Goal: Task Accomplishment & Management: Use online tool/utility

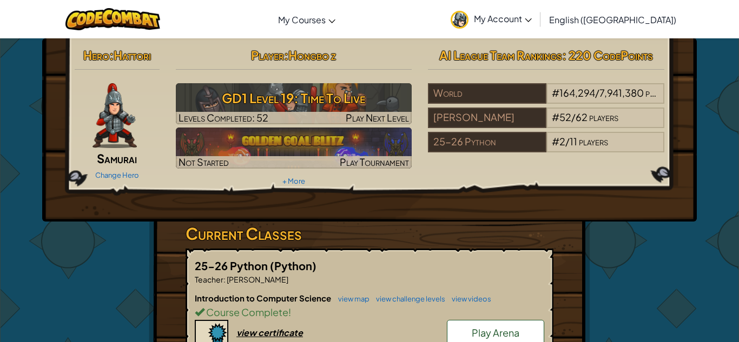
scroll to position [178, 0]
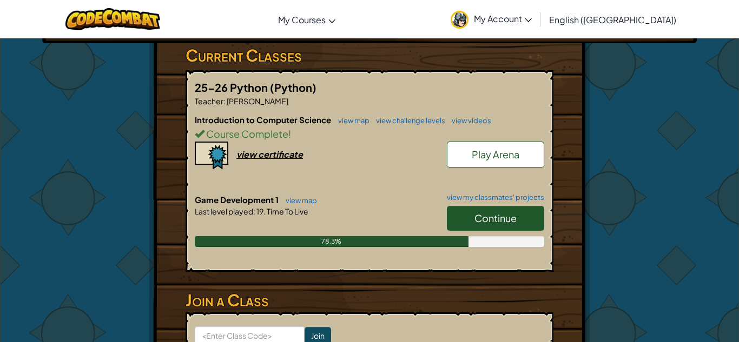
click at [479, 222] on span "Continue" at bounding box center [495, 218] width 42 height 12
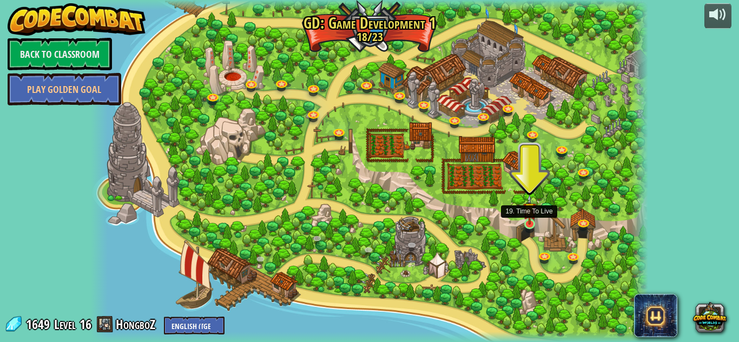
click at [532, 224] on img at bounding box center [530, 209] width 14 height 31
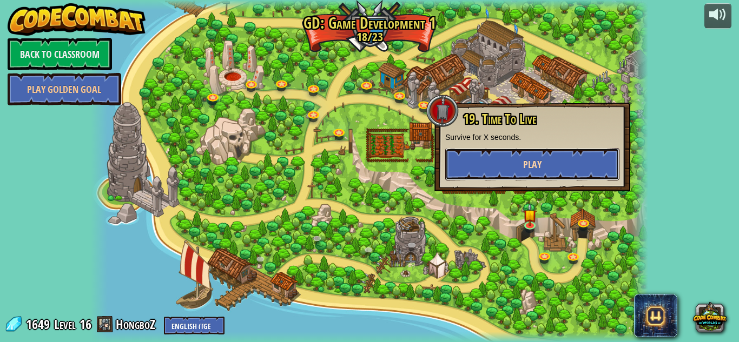
click at [502, 170] on button "Play" at bounding box center [532, 164] width 174 height 32
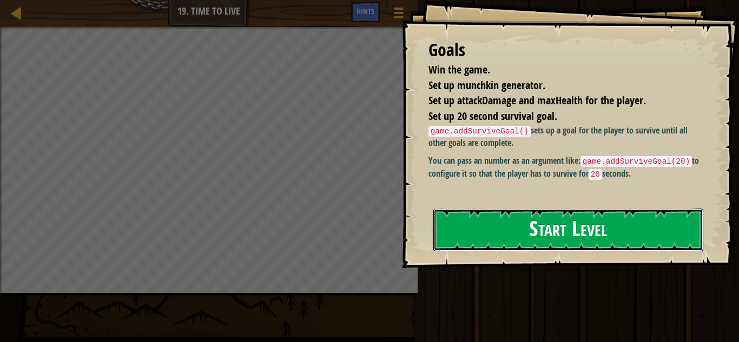
click at [506, 221] on button "Start Level" at bounding box center [568, 230] width 270 height 43
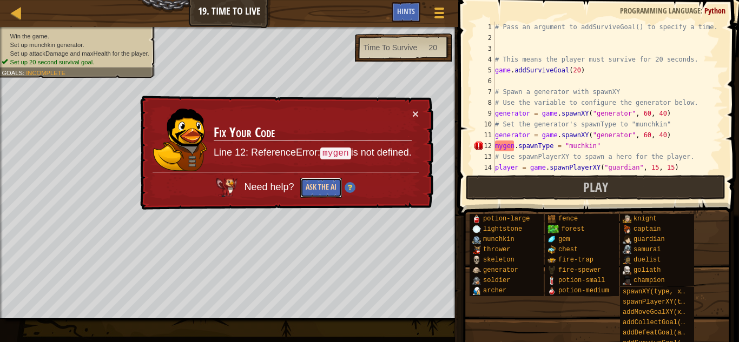
click at [324, 182] on button "Ask the AI" at bounding box center [321, 188] width 42 height 20
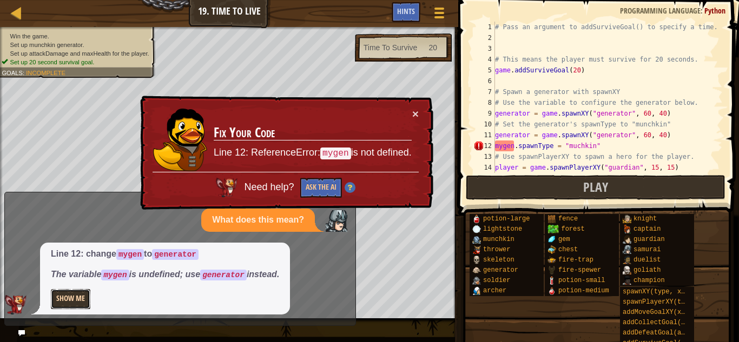
click at [71, 296] on button "Show Me" at bounding box center [70, 299] width 39 height 20
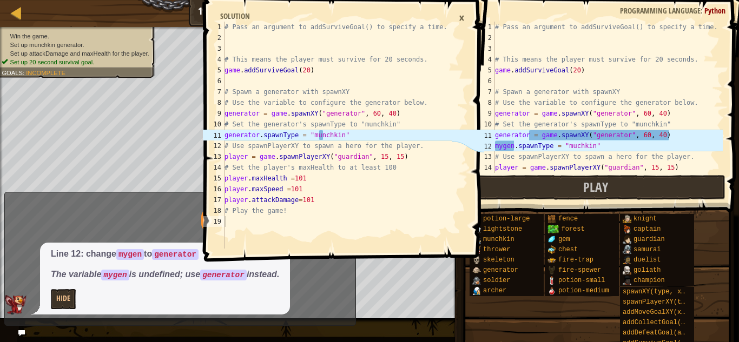
click at [512, 142] on div "# Pass an argument to addSurviveGoal() to specify a time. # This means the play…" at bounding box center [608, 108] width 230 height 173
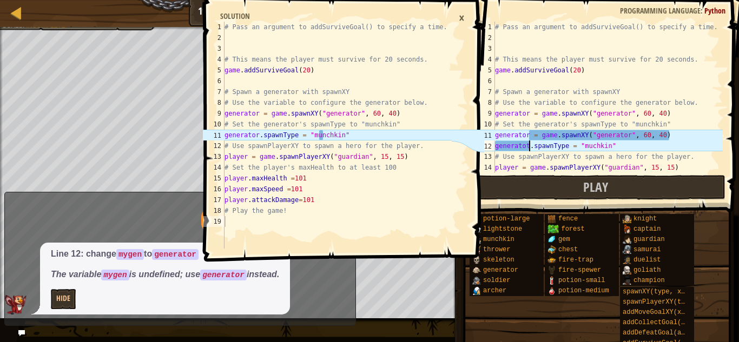
scroll to position [5, 5]
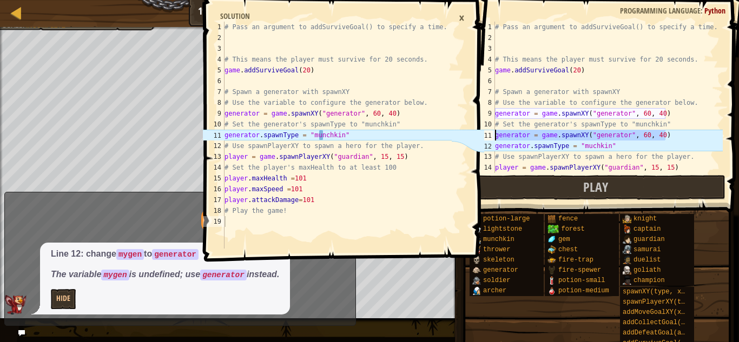
drag, startPoint x: 668, startPoint y: 140, endPoint x: 487, endPoint y: 139, distance: 181.2
click at [487, 139] on div "Map Game Development 1 19. Time To Live Game Menu Done Hints 1 2 3 4 5 6 7 8 9 …" at bounding box center [369, 171] width 739 height 342
type textarea "generator = game.spawnXY("generator", 60, 40)"
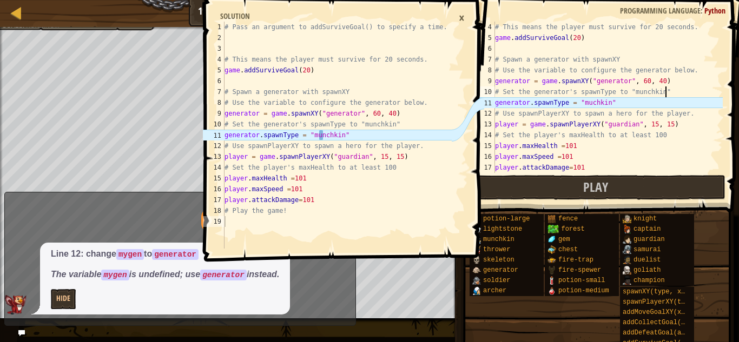
scroll to position [32, 0]
click at [592, 103] on div "# This means the player must survive for 20 seconds. game . addSurviveGoal ( 20…" at bounding box center [608, 108] width 230 height 173
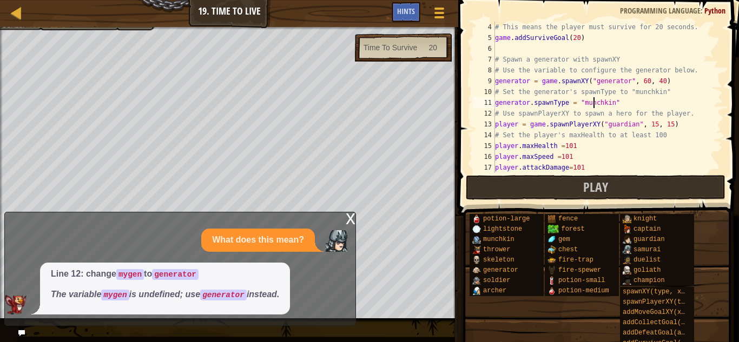
scroll to position [5, 15]
type textarea "generator.spawnType = "munchkin""
click at [509, 198] on button "Play" at bounding box center [596, 187] width 260 height 25
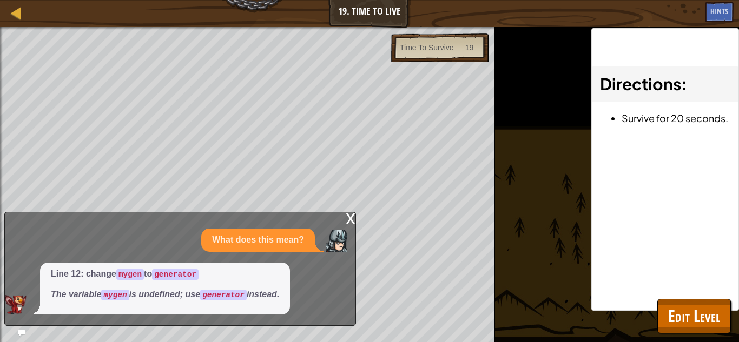
click at [350, 221] on div "x" at bounding box center [351, 218] width 10 height 11
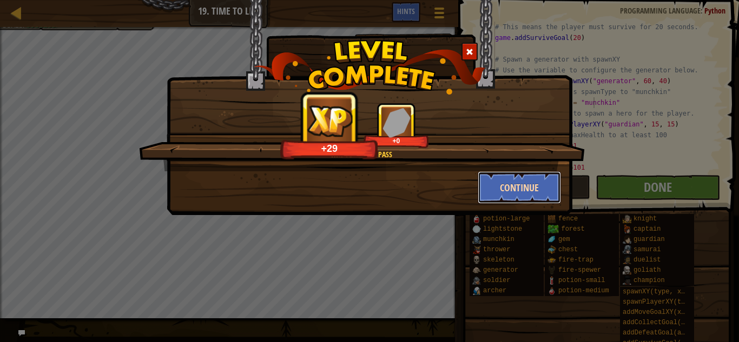
click at [538, 184] on button "Continue" at bounding box center [519, 187] width 84 height 32
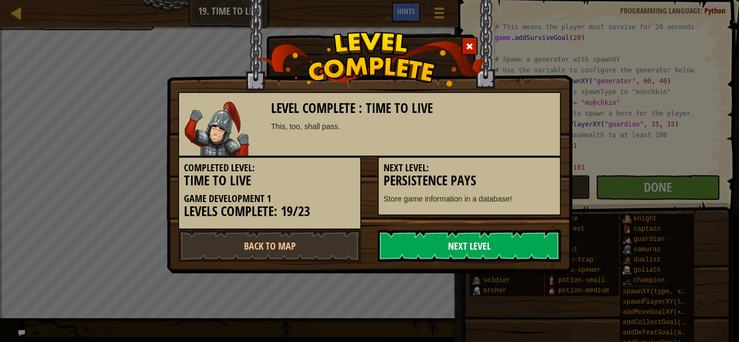
click at [500, 241] on link "Next Level" at bounding box center [468, 246] width 183 height 32
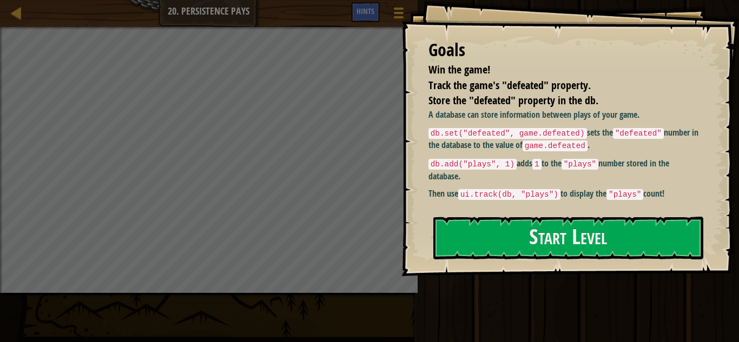
drag, startPoint x: 434, startPoint y: 132, endPoint x: 596, endPoint y: 123, distance: 162.5
click at [596, 123] on div "A database can store information between plays of your game. db.set("defeated",…" at bounding box center [564, 155] width 273 height 92
drag, startPoint x: 589, startPoint y: 132, endPoint x: 472, endPoint y: 144, distance: 118.0
click at [472, 144] on p "db.set("defeated", game.defeated) sets the "defeated" number in the database to…" at bounding box center [564, 139] width 273 height 25
click at [523, 198] on code "ui.track(db, "plays")" at bounding box center [509, 194] width 102 height 11
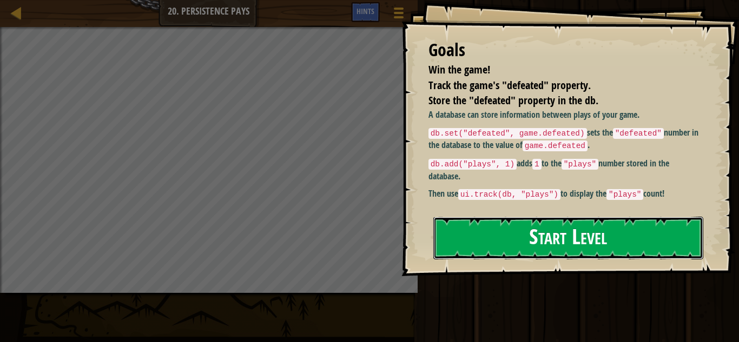
click at [559, 250] on button "Start Level" at bounding box center [568, 238] width 270 height 43
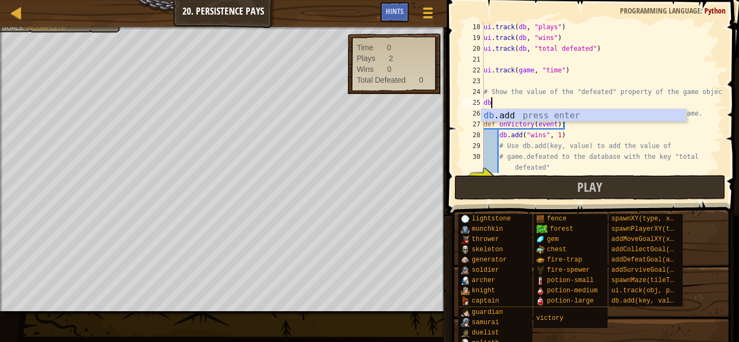
scroll to position [5, 1]
click at [570, 114] on div "db .add press enter" at bounding box center [583, 128] width 204 height 39
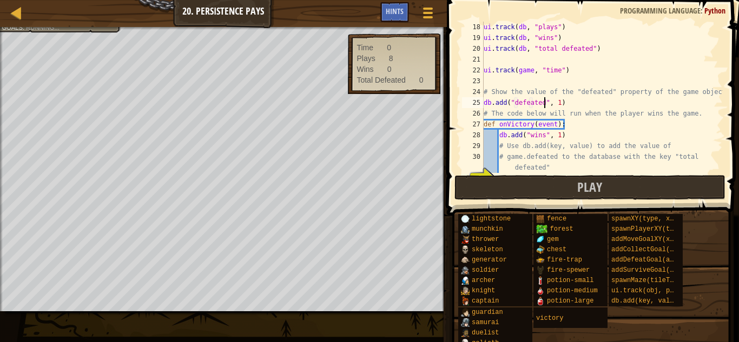
scroll to position [5, 9]
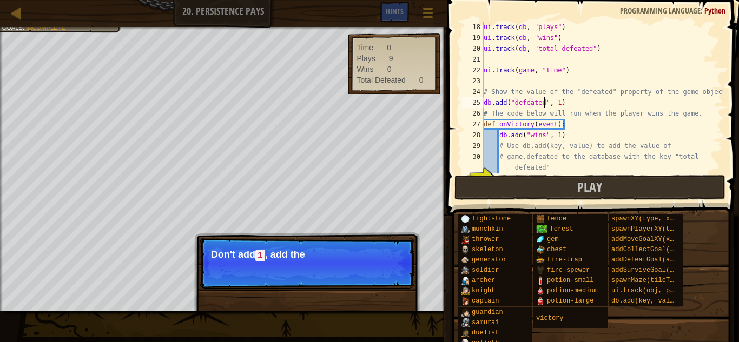
click at [568, 105] on div "ui . track ( db , "plays" ) ui . track ( db , "wins" ) ui . track ( db , "total…" at bounding box center [601, 108] width 241 height 173
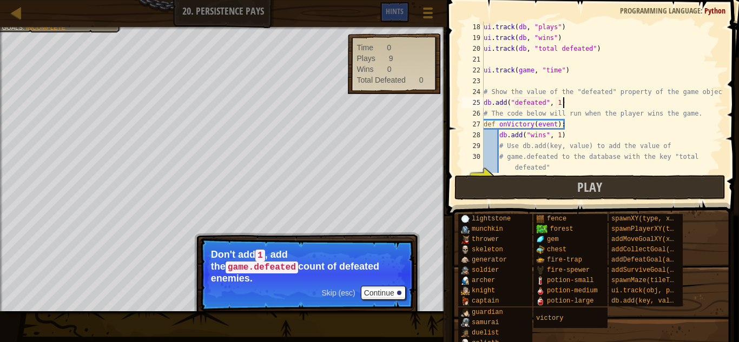
click at [561, 103] on div "ui . track ( db , "plays" ) ui . track ( db , "wins" ) ui . track ( db , "total…" at bounding box center [601, 108] width 241 height 173
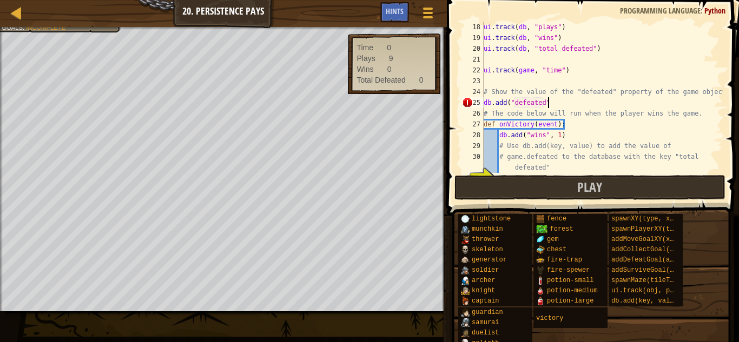
type textarea "db.add("defeated")"
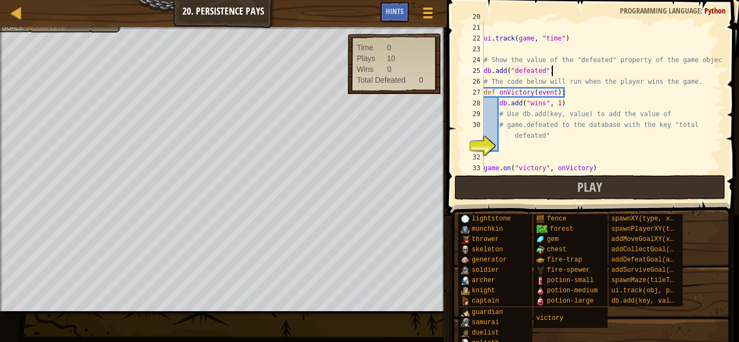
scroll to position [231, 0]
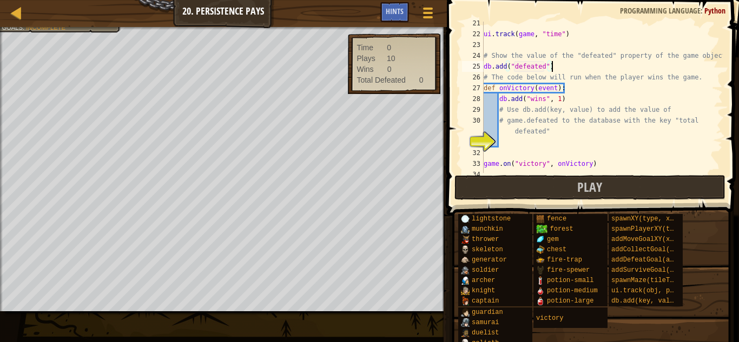
click at [505, 143] on div "ui . track ( game , "time" ) # Show the value of the "defeated" property of the…" at bounding box center [601, 104] width 241 height 173
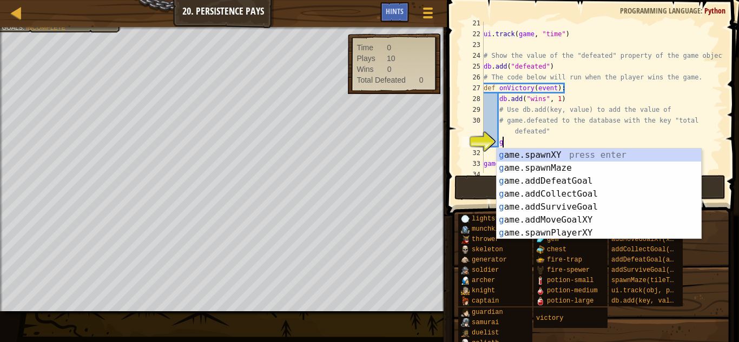
scroll to position [5, 2]
type textarea "game"
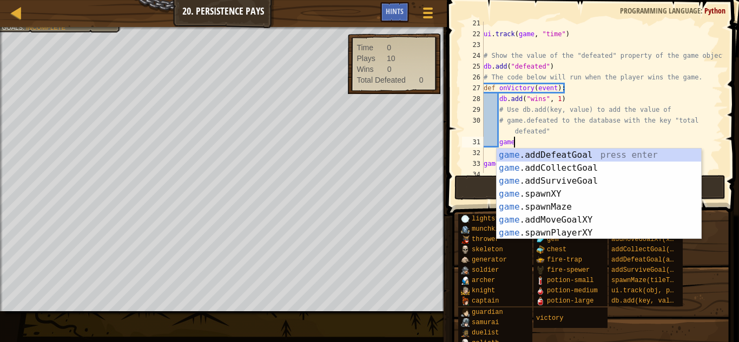
scroll to position [5, 4]
click at [528, 155] on div "game .addDefeatGoal press enter game .addCollectGoal press enter game .addSurvi…" at bounding box center [598, 207] width 204 height 117
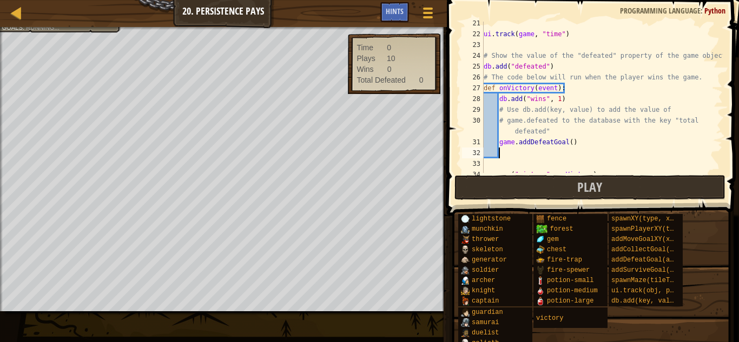
scroll to position [5, 2]
click at [572, 145] on div "ui . track ( game , "time" ) # Show the value of the "defeated" property of the…" at bounding box center [601, 104] width 241 height 173
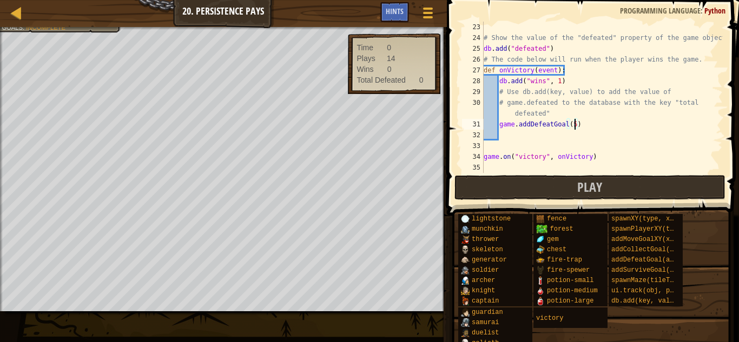
scroll to position [248, 0]
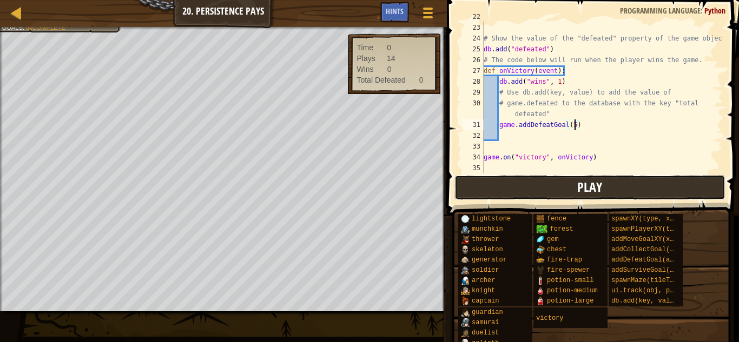
click at [536, 191] on button "Play" at bounding box center [589, 187] width 271 height 25
click at [504, 188] on button "Play" at bounding box center [589, 187] width 271 height 25
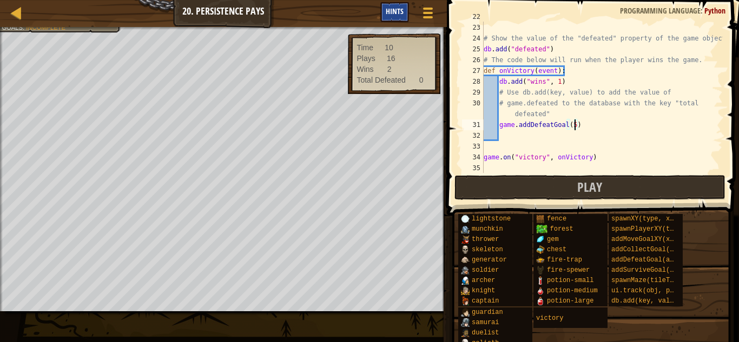
click at [396, 9] on span "Hints" at bounding box center [395, 11] width 18 height 10
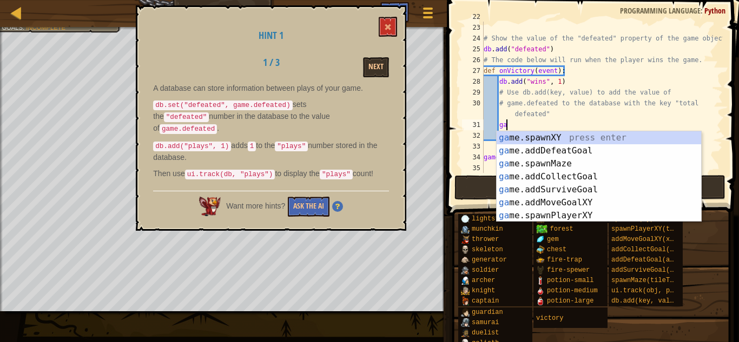
type textarea "g"
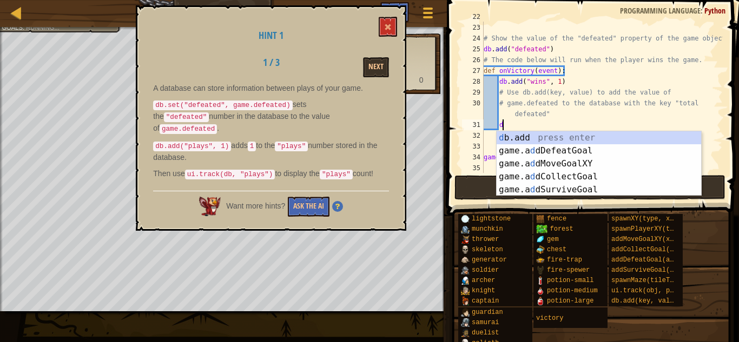
scroll to position [5, 3]
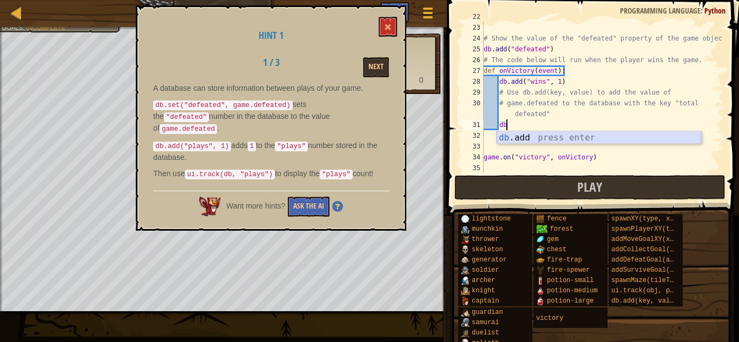
click at [575, 141] on div "db .add press enter" at bounding box center [598, 150] width 204 height 39
type textarea "db.add("plays", 1)"
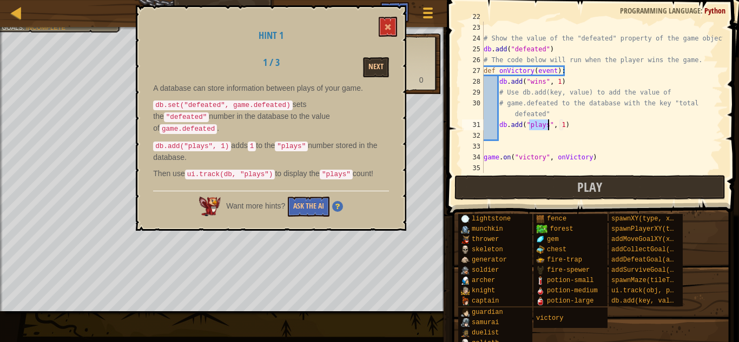
click at [578, 127] on div "ui . track ( game , "time" ) # Show the value of the "defeated" property of the…" at bounding box center [601, 97] width 241 height 173
click at [527, 135] on div "ui . track ( game , "time" ) # Show the value of the "defeated" property of the…" at bounding box center [601, 97] width 241 height 173
type textarea "u1.track(db,"")"
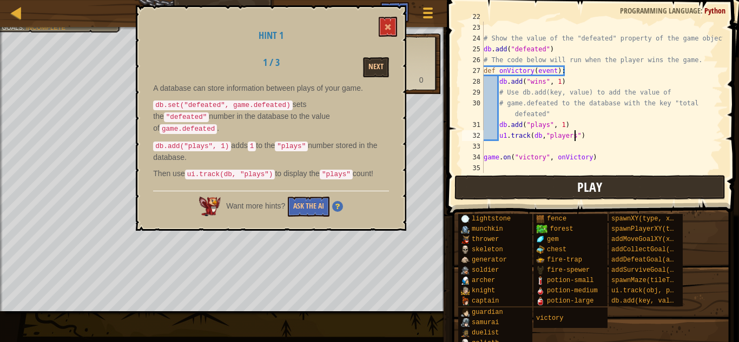
type textarea "u1.track(db,"players")"
click at [528, 178] on button "Play" at bounding box center [589, 187] width 271 height 25
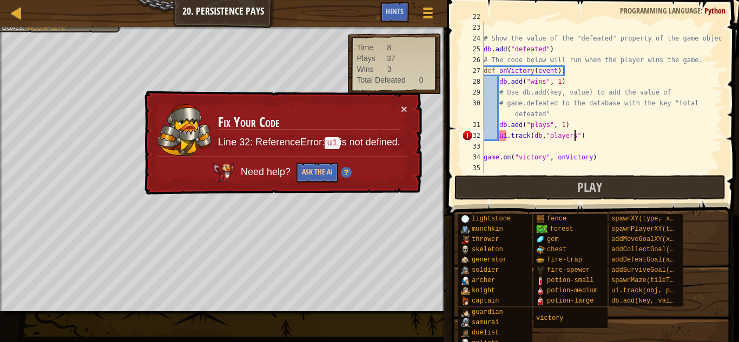
click at [507, 136] on div "ui . track ( game , "time" ) # Show the value of the "defeated" property of the…" at bounding box center [601, 97] width 241 height 173
click at [307, 177] on button "Ask the AI" at bounding box center [317, 173] width 42 height 20
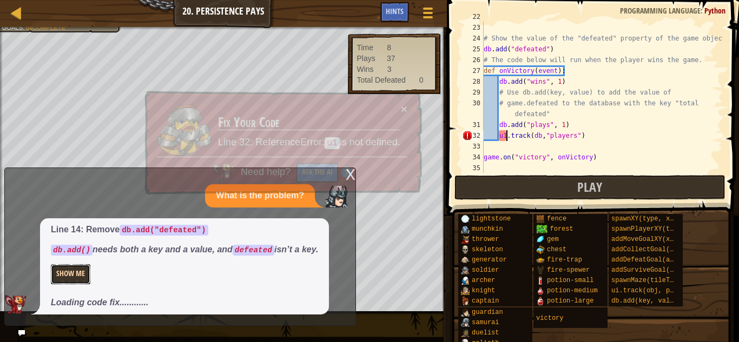
click at [87, 268] on button "Show Me" at bounding box center [70, 274] width 39 height 20
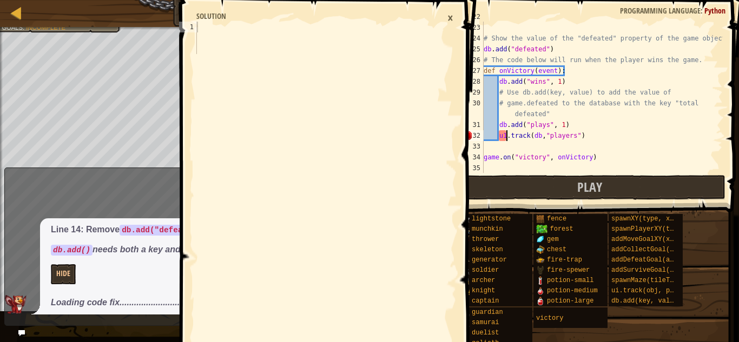
click at [453, 19] on div "×" at bounding box center [450, 18] width 17 height 18
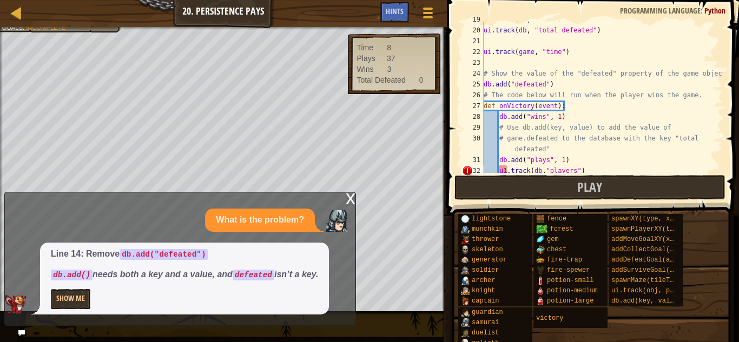
scroll to position [197, 0]
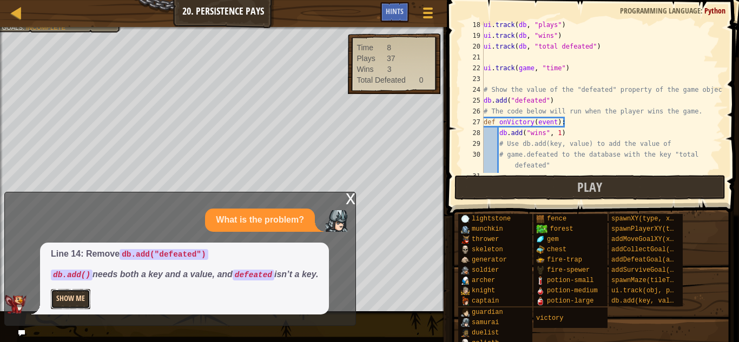
click at [69, 294] on button "Show Me" at bounding box center [70, 299] width 39 height 20
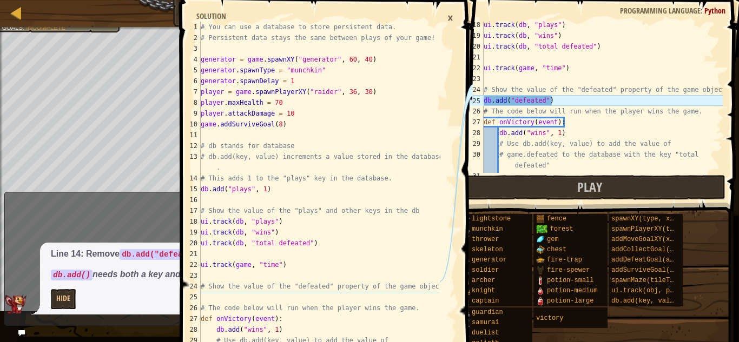
click at [314, 230] on div "# You can use a database to store persistent data. # Persistent data stays the …" at bounding box center [318, 243] width 241 height 443
type textarea "ui.track(db, "wins")"
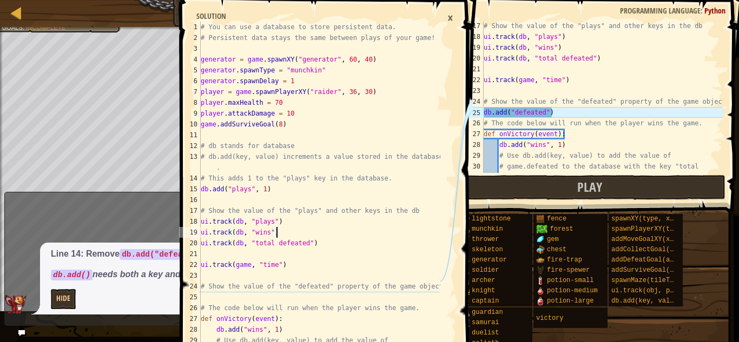
scroll to position [186, 0]
type textarea "db.add("defeated")"
drag, startPoint x: 612, startPoint y: 107, endPoint x: 477, endPoint y: 110, distance: 134.7
click at [477, 110] on div "Map Game Development 1 20. Persistence Pays Game Menu Done Hints ui.track(db, "…" at bounding box center [369, 171] width 739 height 342
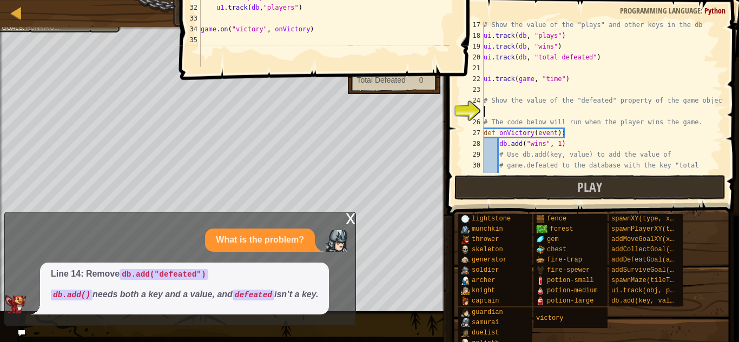
scroll to position [5, 0]
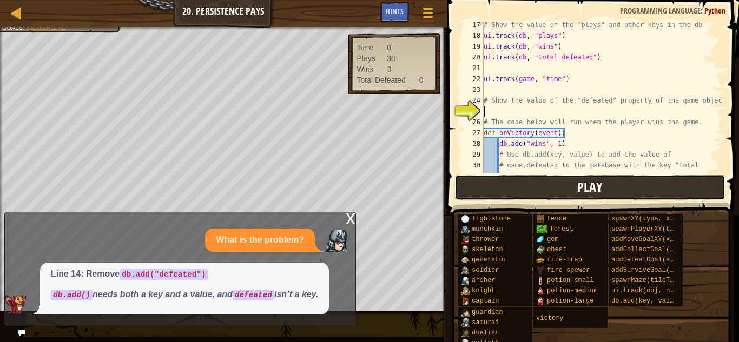
click at [505, 183] on button "Play" at bounding box center [589, 187] width 271 height 25
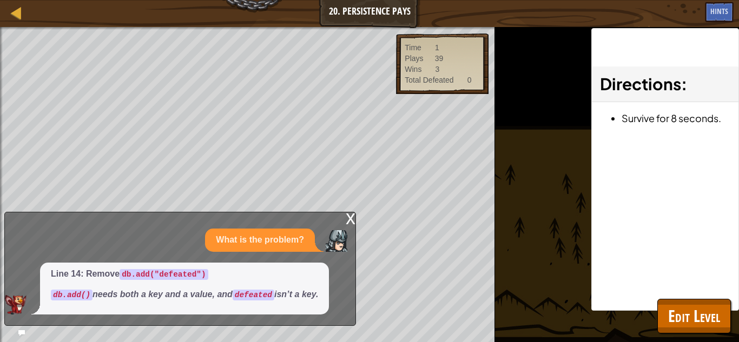
click at [351, 218] on div "x" at bounding box center [351, 218] width 10 height 11
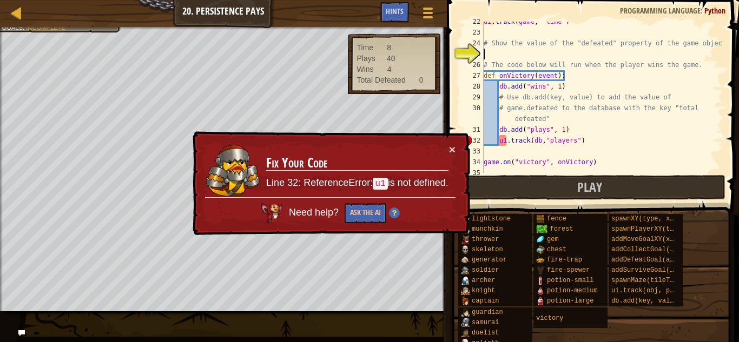
scroll to position [244, 0]
click at [368, 213] on button "Ask the AI" at bounding box center [365, 213] width 42 height 21
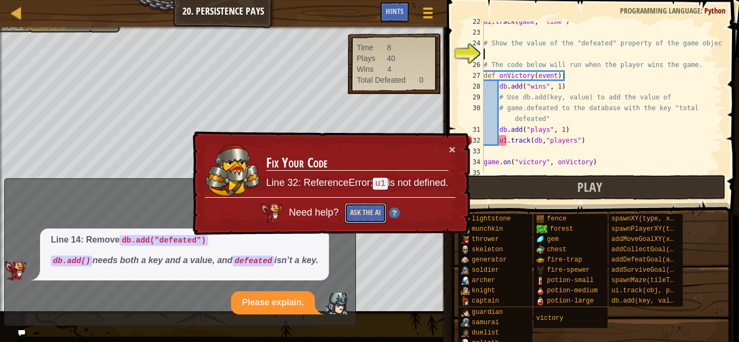
click at [368, 213] on button "Ask the AI" at bounding box center [365, 213] width 42 height 21
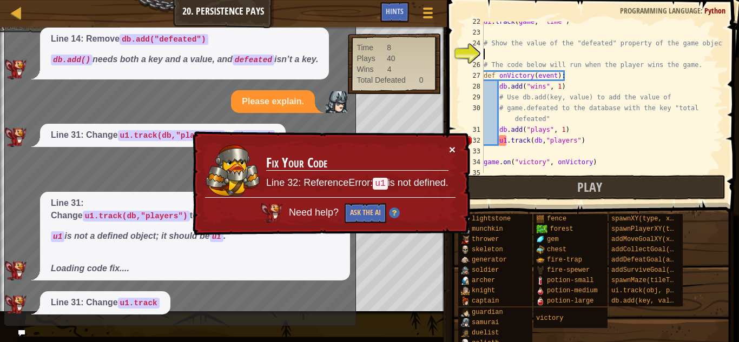
click at [454, 149] on button "×" at bounding box center [452, 150] width 7 height 11
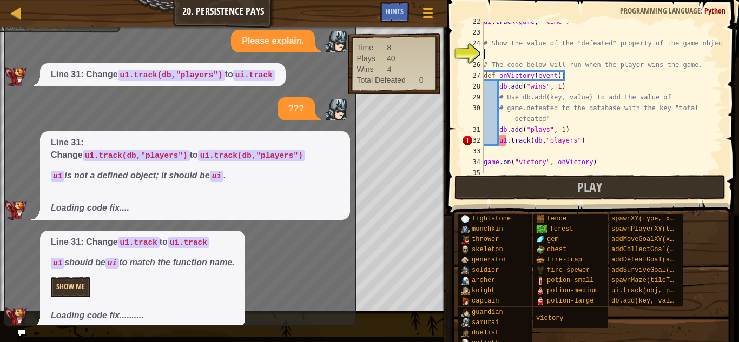
scroll to position [101, 0]
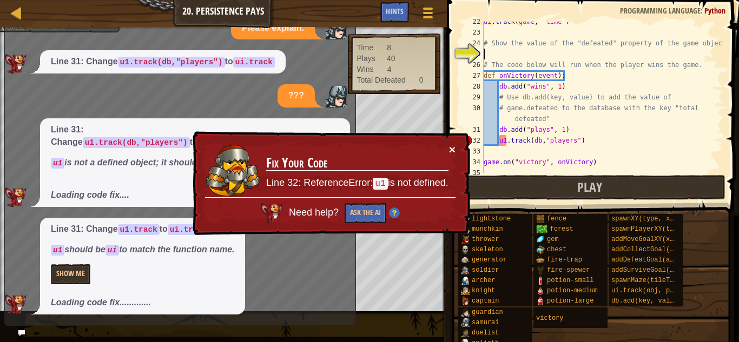
click at [454, 149] on button "×" at bounding box center [451, 148] width 6 height 11
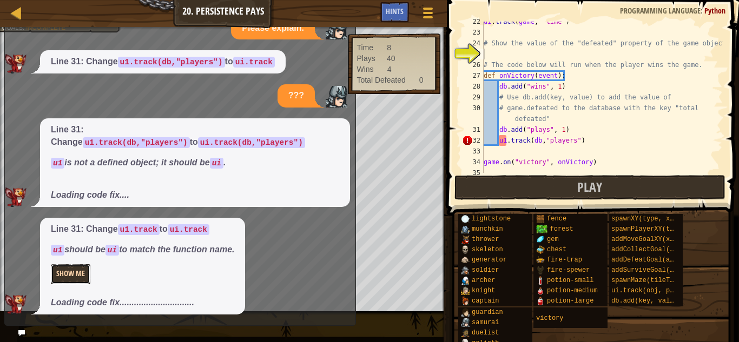
click at [85, 275] on button "Show Me" at bounding box center [70, 274] width 39 height 20
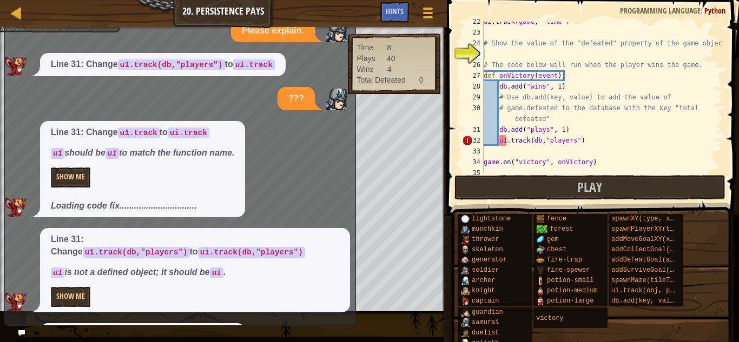
scroll to position [179, 0]
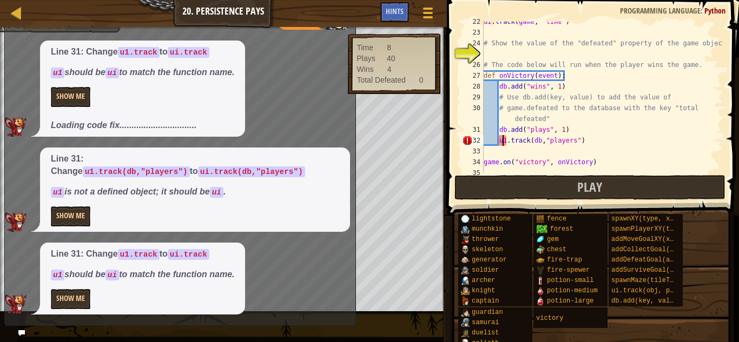
click at [504, 140] on div "ui . track ( game , "time" ) # Show the value of the "defeated" property of the…" at bounding box center [601, 102] width 241 height 173
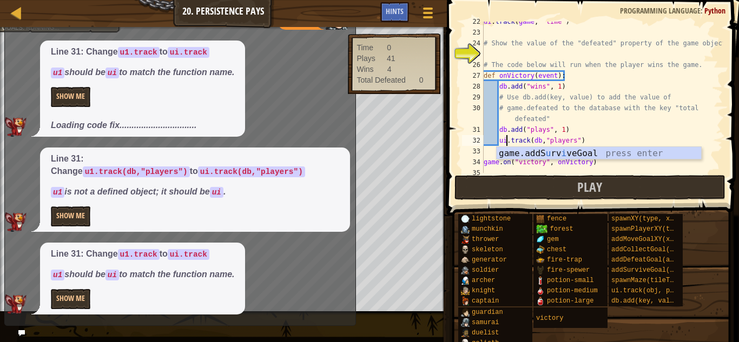
scroll to position [5, 3]
click at [611, 137] on div "ui . track ( game , "time" ) # Show the value of the "defeated" property of the…" at bounding box center [601, 102] width 241 height 173
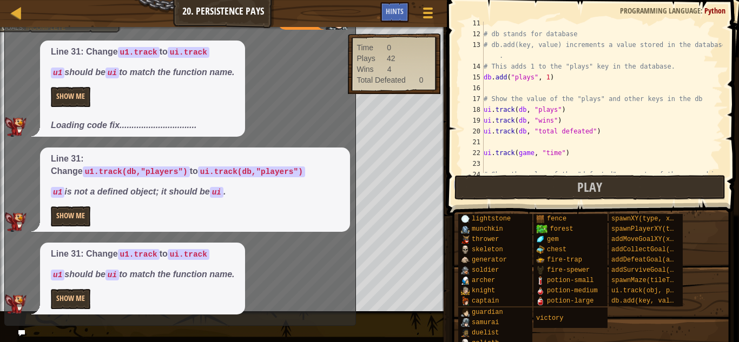
scroll to position [145, 0]
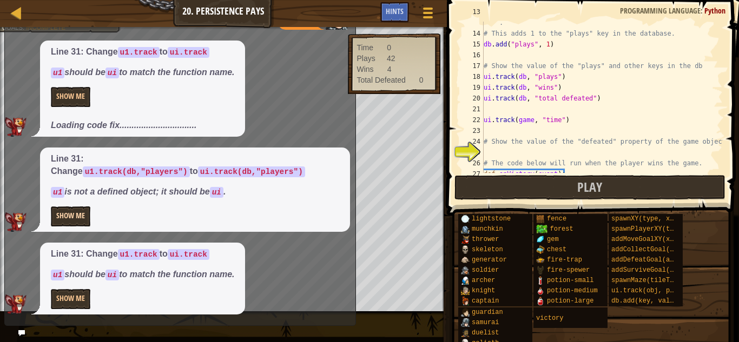
type textarea "ui.track(db,"players")"
click at [73, 212] on button "Show Me" at bounding box center [70, 217] width 39 height 20
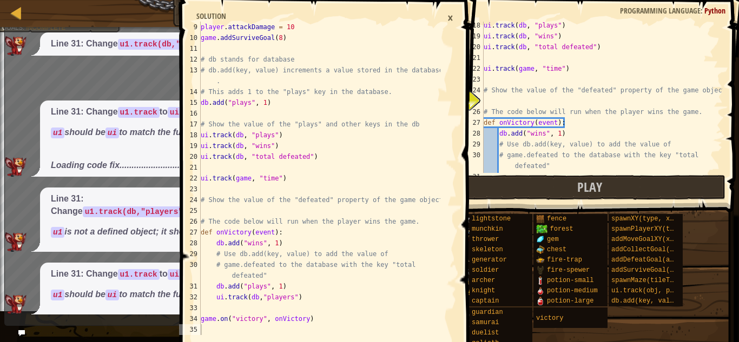
scroll to position [249, 0]
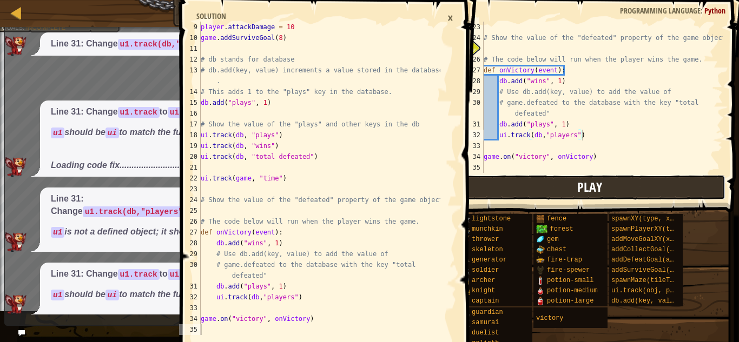
click at [604, 190] on button "Play" at bounding box center [589, 187] width 271 height 25
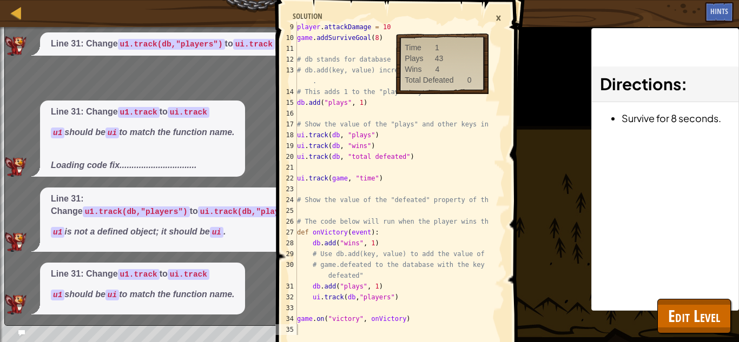
click at [494, 22] on div "×" at bounding box center [498, 18] width 17 height 18
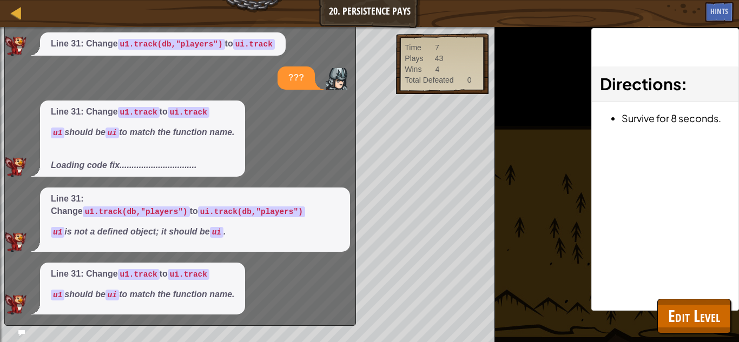
click at [305, 123] on div "Line 31: Change u1.track to ui.track u1 should be ui to match the function name…" at bounding box center [177, 139] width 345 height 76
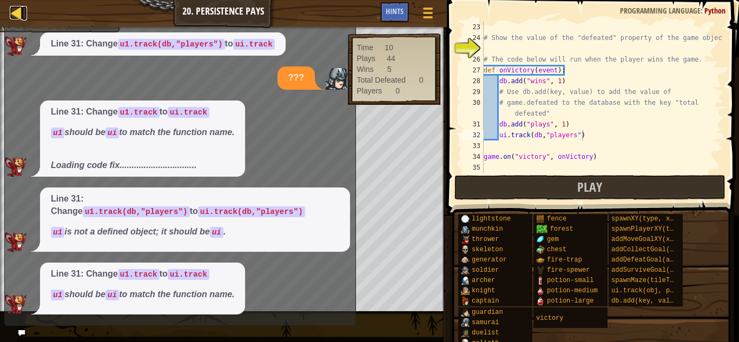
click at [18, 14] on div at bounding box center [17, 13] width 14 height 14
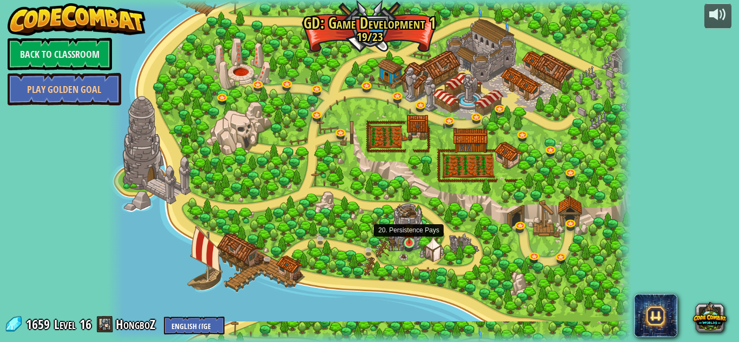
click at [407, 242] on img at bounding box center [409, 230] width 12 height 28
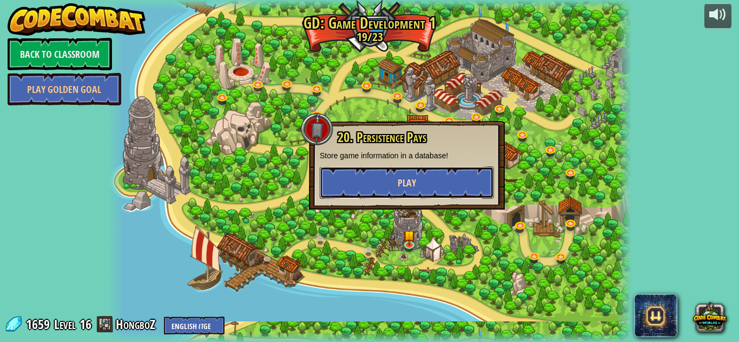
click at [432, 192] on button "Play" at bounding box center [407, 183] width 174 height 32
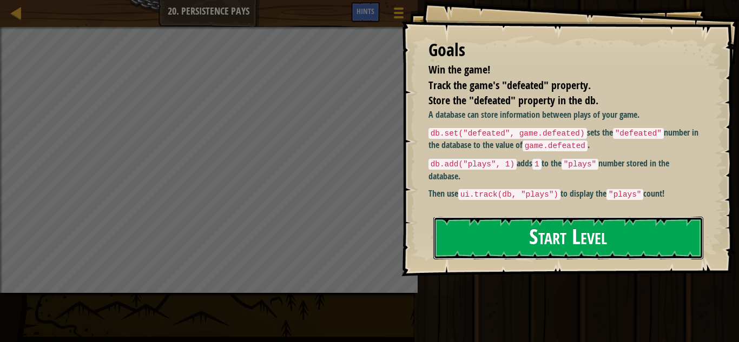
click at [442, 247] on button "Start Level" at bounding box center [568, 238] width 270 height 43
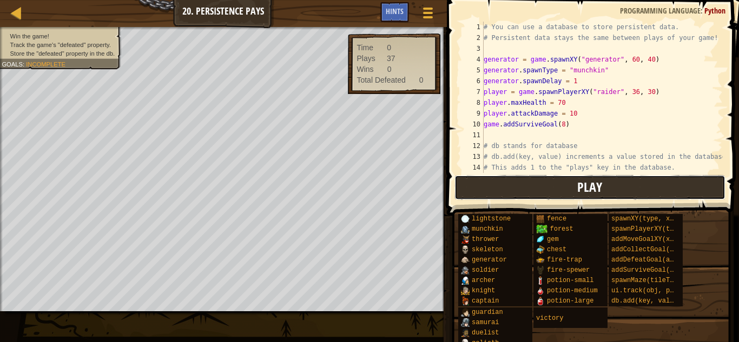
click at [479, 191] on button "Play" at bounding box center [589, 187] width 271 height 25
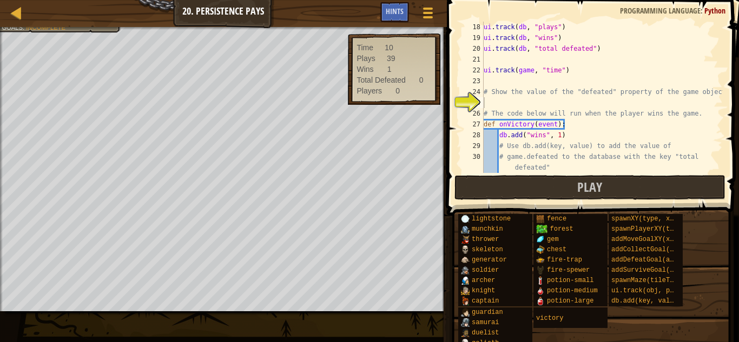
click at [529, 103] on div "ui . track ( db , "plays" ) ui . track ( db , "wins" ) ui . track ( db , "total…" at bounding box center [601, 108] width 241 height 173
type textarea "g"
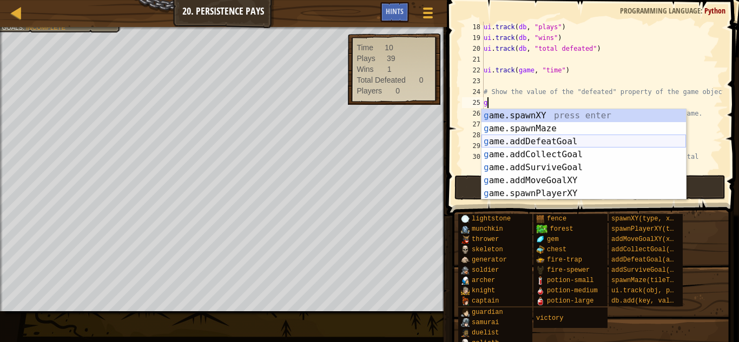
click at [567, 146] on div "g ame.spawnXY press enter g ame.spawnMaze press enter g ame.addDefeatGoal press…" at bounding box center [583, 167] width 204 height 117
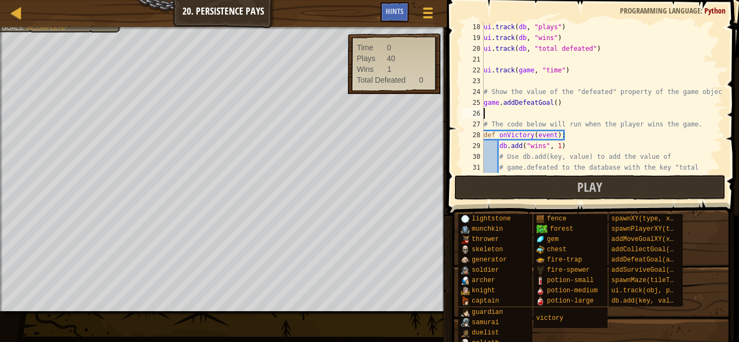
click at [558, 104] on div "ui . track ( db , "plays" ) ui . track ( db , "wins" ) ui . track ( db , "total…" at bounding box center [601, 114] width 241 height 184
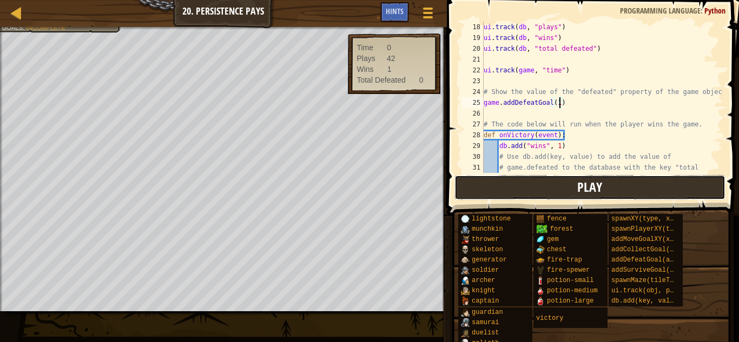
click at [574, 182] on button "Play" at bounding box center [589, 187] width 271 height 25
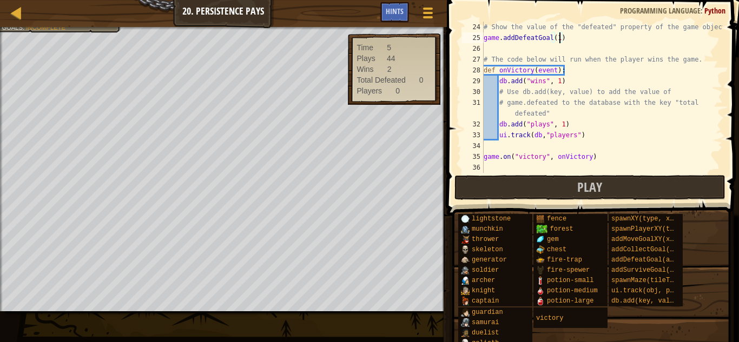
scroll to position [260, 0]
click at [407, 12] on div "Hints" at bounding box center [394, 12] width 29 height 20
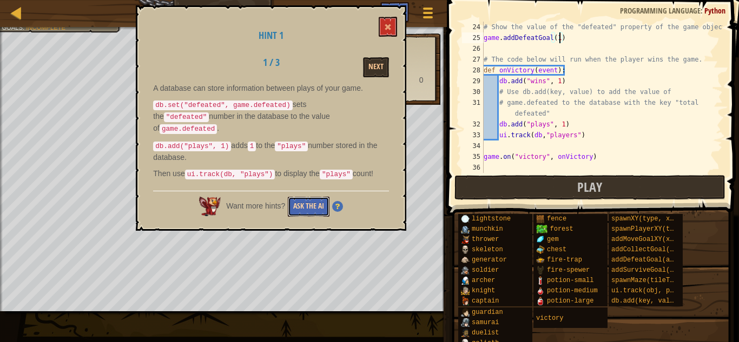
click at [303, 207] on button "Ask the AI" at bounding box center [309, 207] width 42 height 20
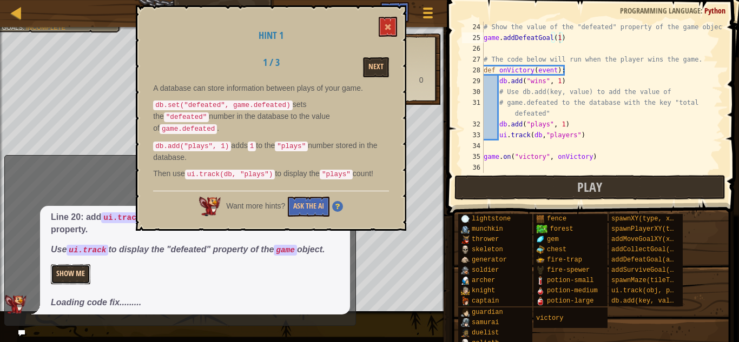
click at [72, 267] on button "Show Me" at bounding box center [70, 274] width 39 height 20
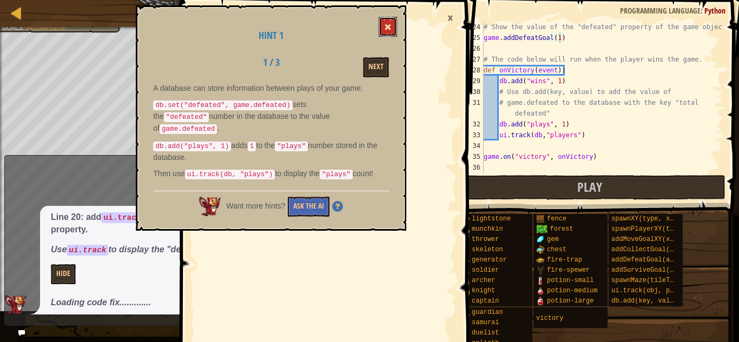
click at [391, 20] on button at bounding box center [388, 27] width 18 height 20
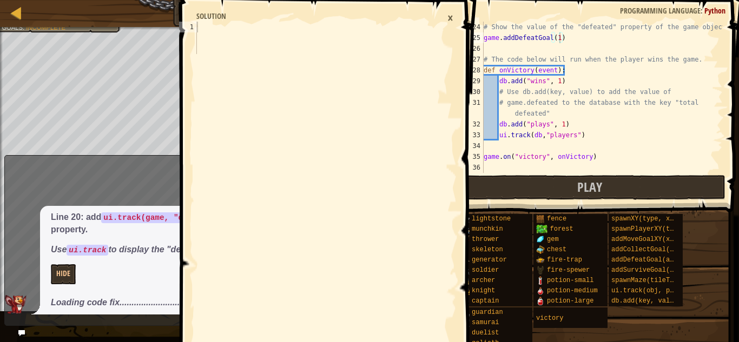
click at [147, 167] on div "x Help, please. Line 20: add ui.track(game, "defeated") to show the "defeated" …" at bounding box center [179, 240] width 351 height 171
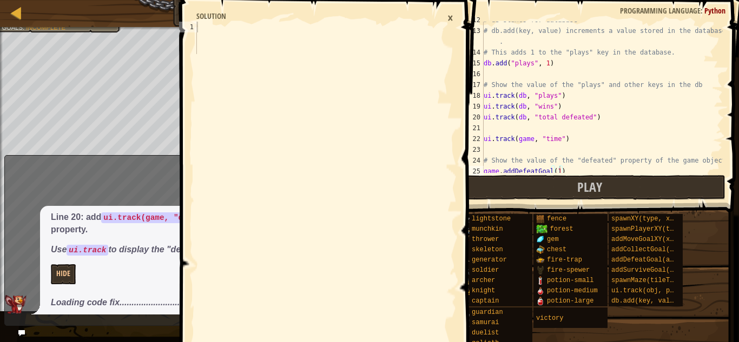
scroll to position [126, 0]
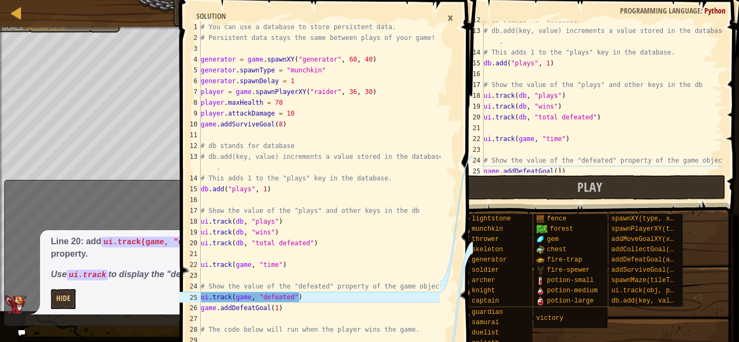
type textarea "ui.track(game, "time")"
click at [560, 138] on div "# db stands for database # db.add(key, value) increments a value stored in the …" at bounding box center [601, 101] width 241 height 173
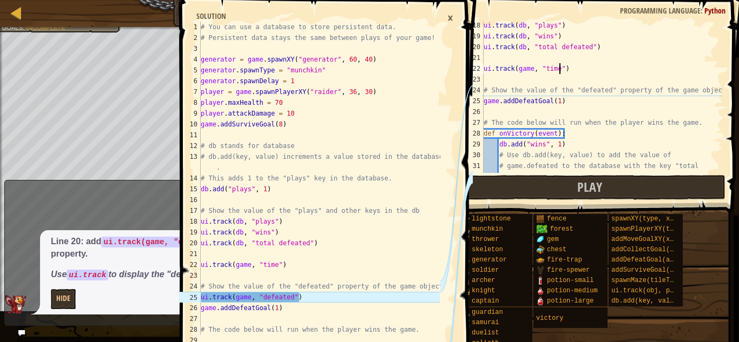
scroll to position [196, 0]
click at [493, 81] on div "ui . track ( db , "plays" ) ui . track ( db , "wins" ) ui . track ( db , "total…" at bounding box center [601, 112] width 241 height 184
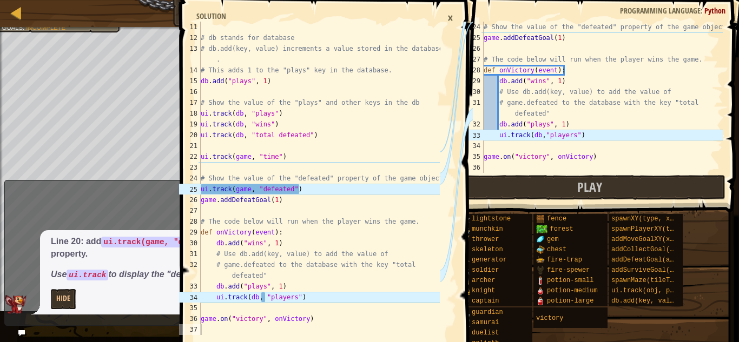
scroll to position [260, 0]
click at [545, 133] on div "# Show the value of the "defeated" property of the game object game . addDefeat…" at bounding box center [601, 108] width 241 height 173
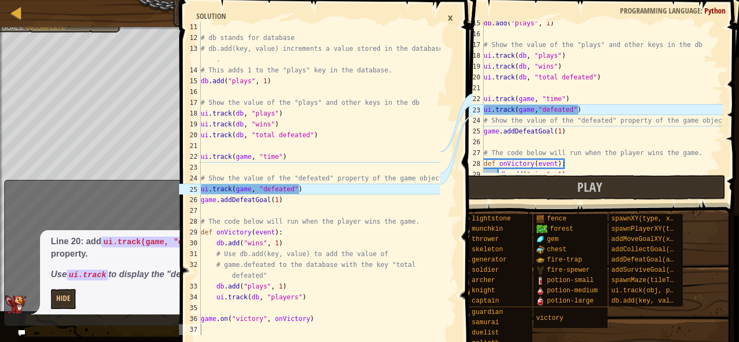
scroll to position [161, 0]
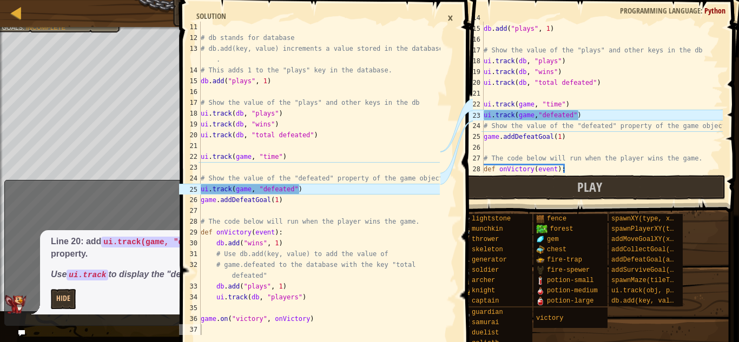
click at [537, 112] on div "# This adds 1 to the "plays" key in the database. db . add ( "plays" , 1 ) # Sh…" at bounding box center [601, 98] width 241 height 173
drag, startPoint x: 589, startPoint y: 114, endPoint x: 485, endPoint y: 113, distance: 104.9
click at [485, 113] on div "# This adds 1 to the "plays" key in the database. db . add ( "plays" , 1 ) # Sh…" at bounding box center [601, 98] width 241 height 173
click at [485, 113] on div "# This adds 1 to the "plays" key in the database. db . add ( "plays" , 1 ) # Sh…" at bounding box center [601, 97] width 241 height 151
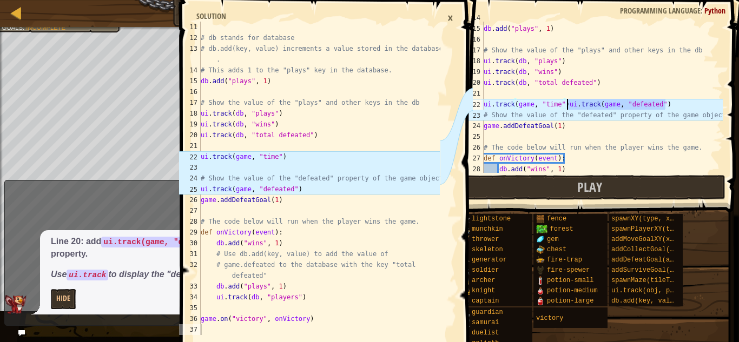
drag, startPoint x: 674, startPoint y: 107, endPoint x: 568, endPoint y: 101, distance: 106.7
click at [568, 101] on div "# This adds 1 to the "plays" key in the database. db . add ( "plays" , 1 ) # Sh…" at bounding box center [601, 98] width 241 height 173
click at [568, 101] on div "# This adds 1 to the "plays" key in the database. db . add ( "plays" , 1 ) # Sh…" at bounding box center [601, 97] width 241 height 151
drag, startPoint x: 568, startPoint y: 101, endPoint x: 666, endPoint y: 109, distance: 98.8
click at [666, 109] on div "# This adds 1 to the "plays" key in the database. db . add ( "plays" , 1 ) # Sh…" at bounding box center [601, 98] width 241 height 173
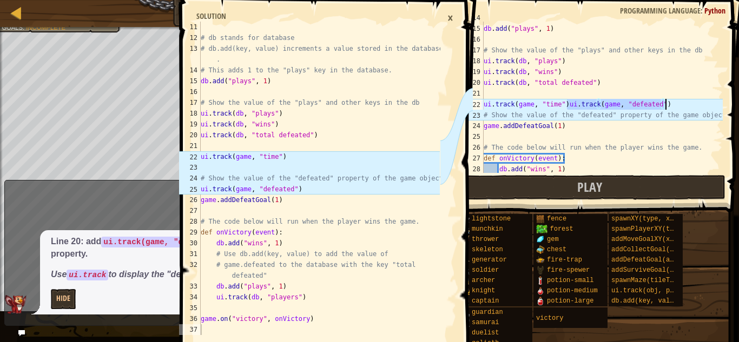
scroll to position [5, 11]
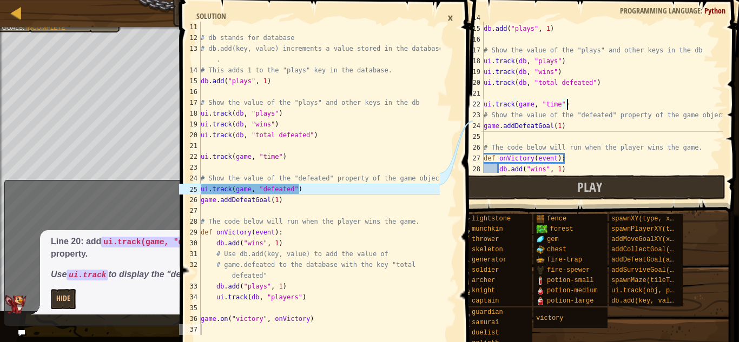
click at [483, 126] on div "24" at bounding box center [473, 126] width 22 height 11
type textarea "game.addDefeatGoal(1)"
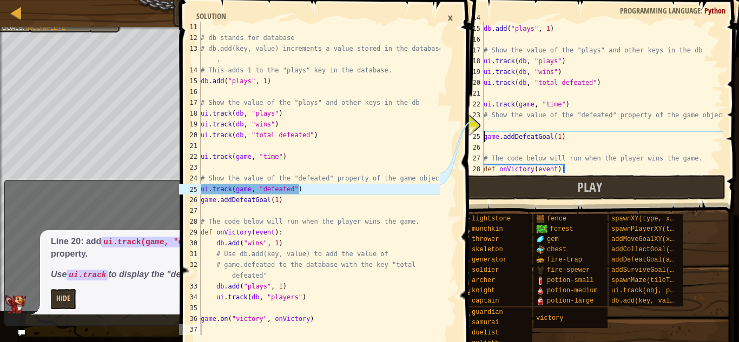
click at [491, 123] on div "# This adds 1 to the "plays" key in the database. db . add ( "plays" , 1 ) # Sh…" at bounding box center [601, 98] width 241 height 173
paste textarea "Relative"
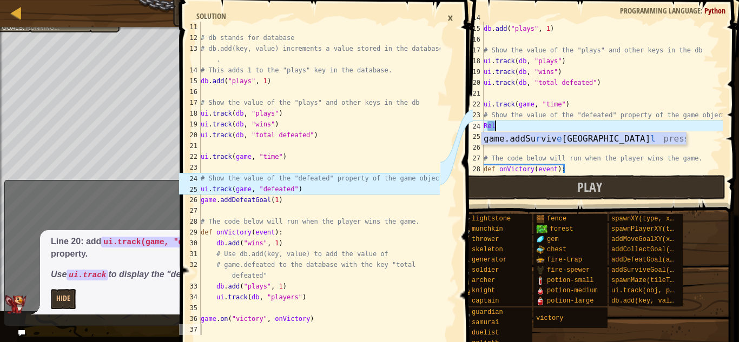
type textarea "R"
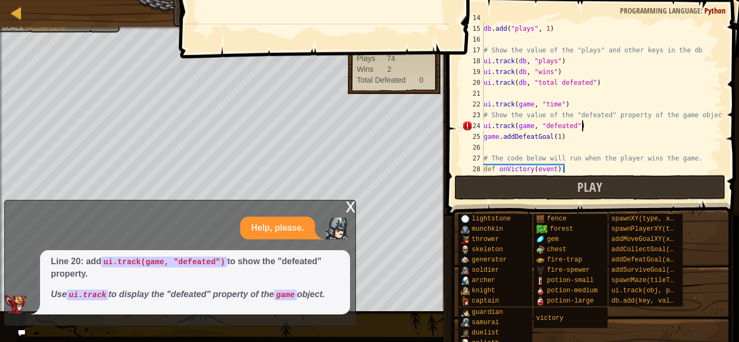
scroll to position [5, 14]
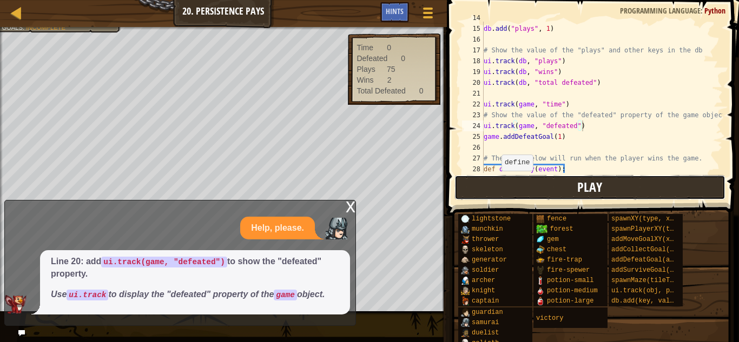
click at [493, 190] on button "Play" at bounding box center [589, 187] width 271 height 25
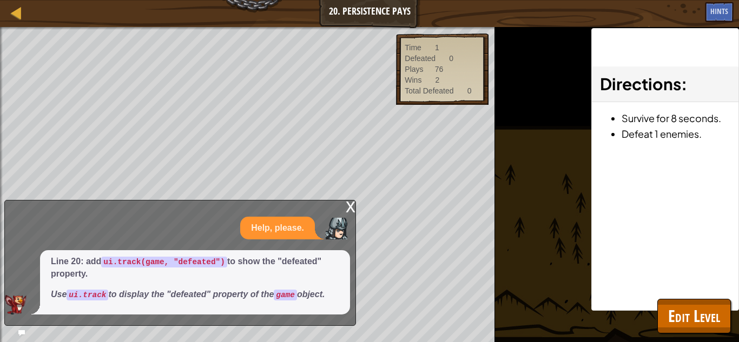
click at [348, 205] on div "x" at bounding box center [351, 206] width 10 height 11
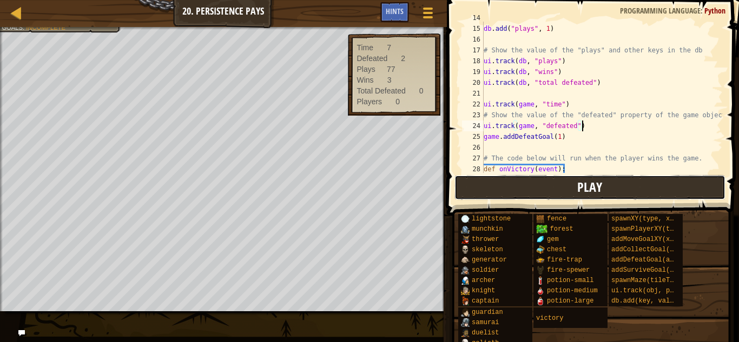
click at [518, 185] on button "Play" at bounding box center [589, 187] width 271 height 25
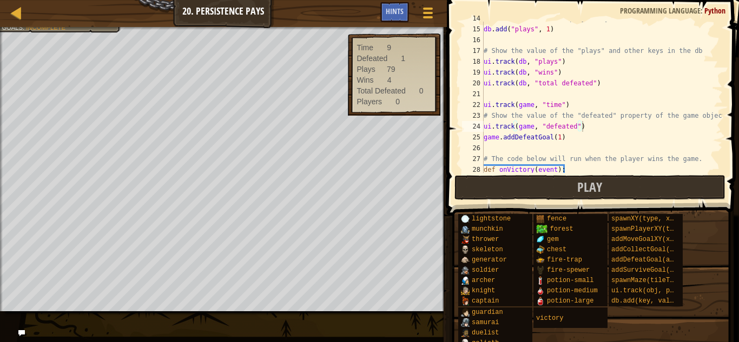
scroll to position [161, 0]
type textarea "game.addDefeatGoal(1)"
drag, startPoint x: 589, startPoint y: 140, endPoint x: 448, endPoint y: 141, distance: 141.1
click at [448, 141] on div "game.addDefeatGoal(1) 14 15 16 17 18 19 20 21 22 23 24 25 26 27 28 29 # This ad…" at bounding box center [590, 129] width 295 height 248
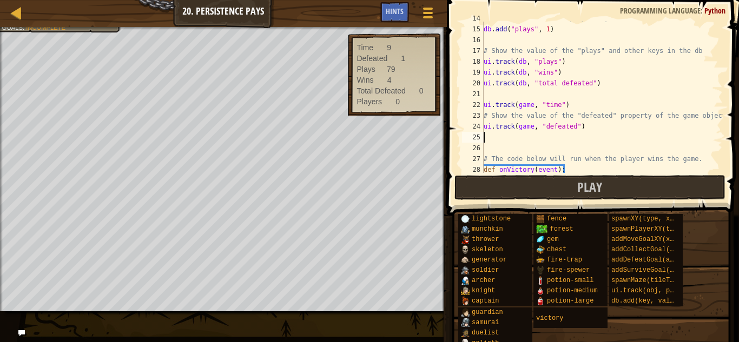
scroll to position [5, 0]
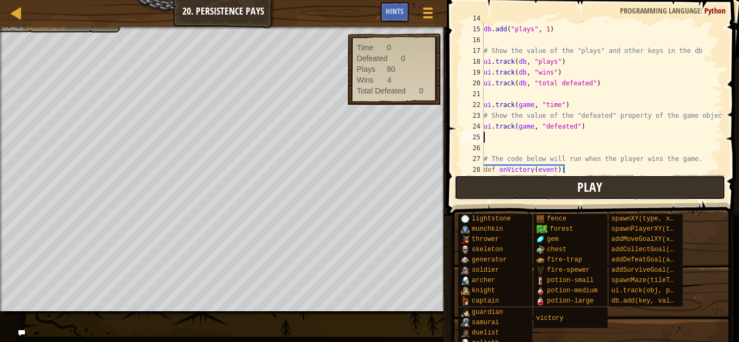
click at [553, 192] on button "Play" at bounding box center [589, 187] width 271 height 25
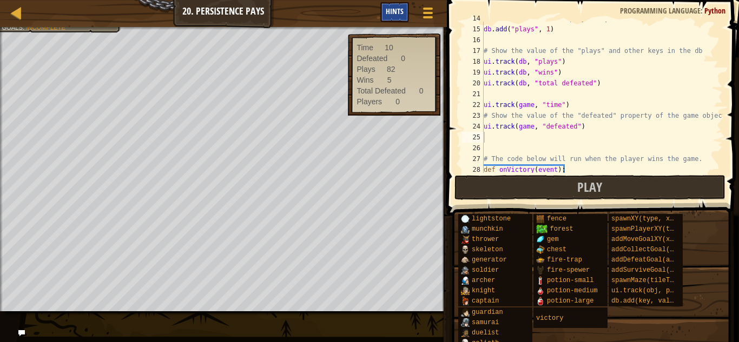
click at [397, 16] on span "Hints" at bounding box center [395, 11] width 18 height 10
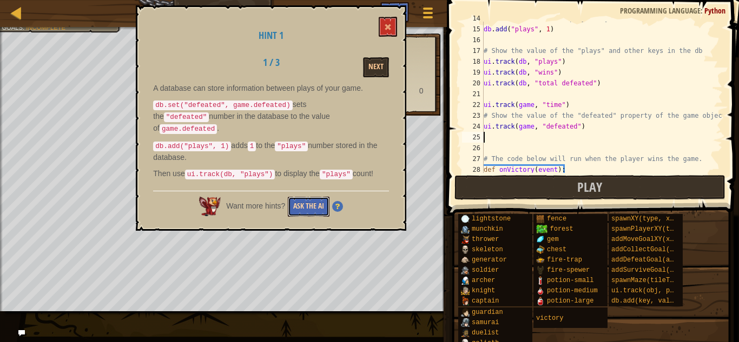
click at [314, 210] on button "Ask the AI" at bounding box center [309, 207] width 42 height 20
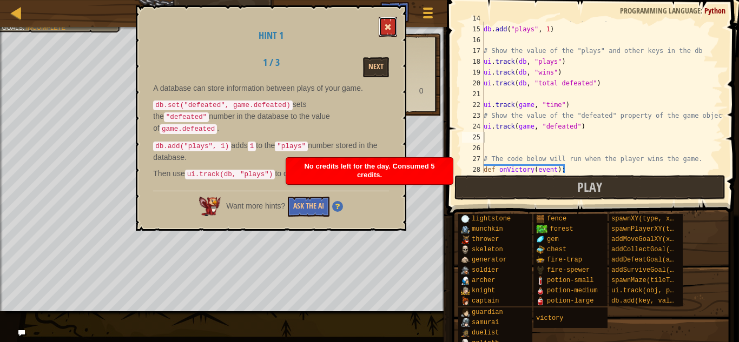
click at [384, 23] on button at bounding box center [388, 27] width 18 height 20
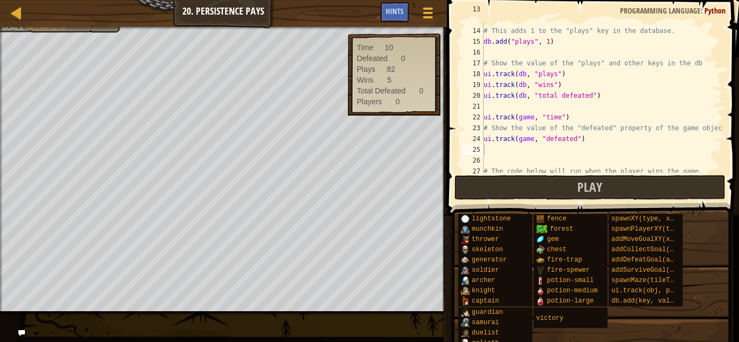
scroll to position [0, 0]
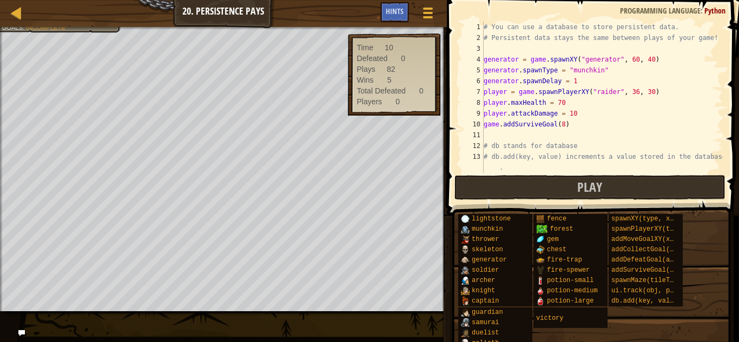
click at [565, 102] on div "# You can use a database to store persistent data. # Persistent data stays the …" at bounding box center [601, 108] width 241 height 173
click at [581, 109] on div "# You can use a database to store persistent data. # Persistent data stays the …" at bounding box center [601, 108] width 241 height 173
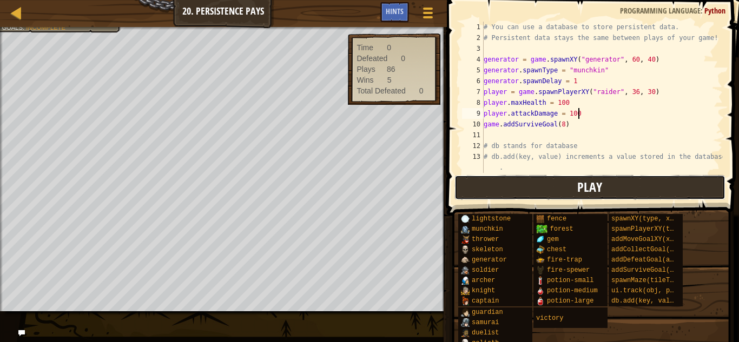
click at [550, 183] on button "Play" at bounding box center [589, 187] width 271 height 25
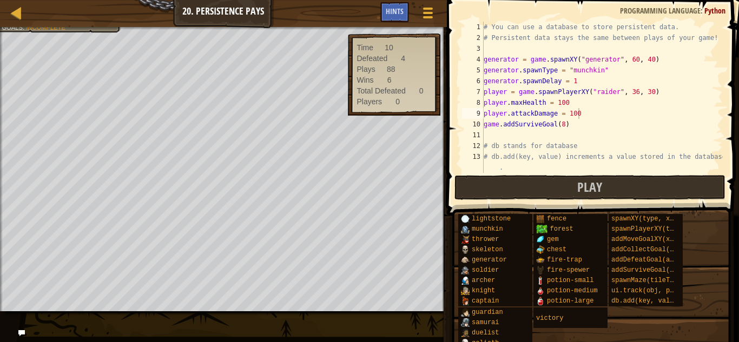
click at [569, 103] on div "# You can use a database to store persistent data. # Persistent data stays the …" at bounding box center [601, 108] width 241 height 173
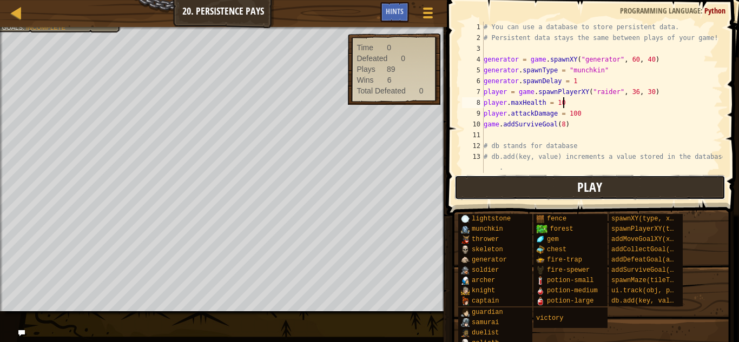
click at [550, 187] on button "Play" at bounding box center [589, 187] width 271 height 25
click at [532, 190] on button "Play" at bounding box center [589, 187] width 271 height 25
click at [538, 180] on button "Play" at bounding box center [589, 187] width 271 height 25
click at [564, 190] on button "Play" at bounding box center [589, 187] width 271 height 25
click at [493, 182] on button "Play" at bounding box center [589, 187] width 271 height 25
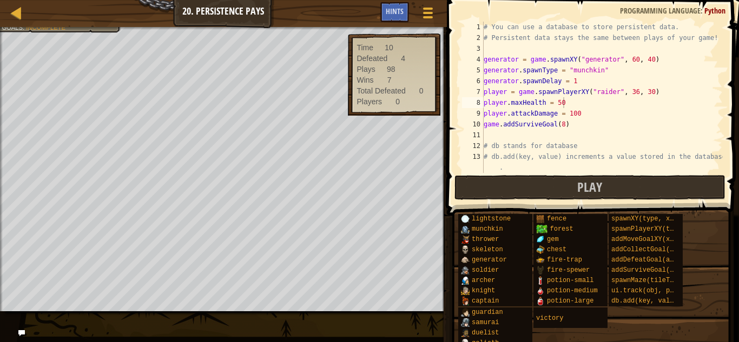
click at [594, 101] on div "# You can use a database to store persistent data. # Persistent data stays the …" at bounding box center [601, 108] width 241 height 173
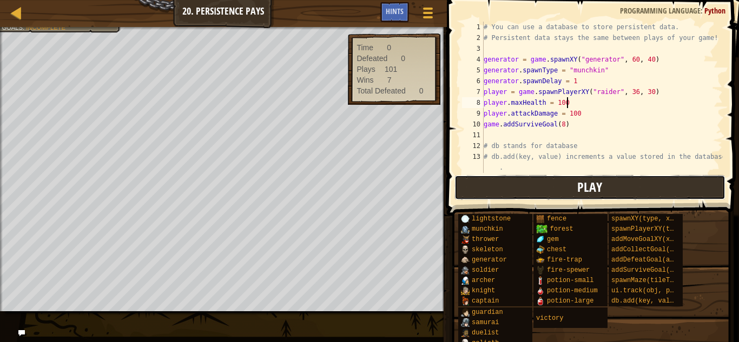
click at [582, 189] on span "Play" at bounding box center [589, 186] width 25 height 17
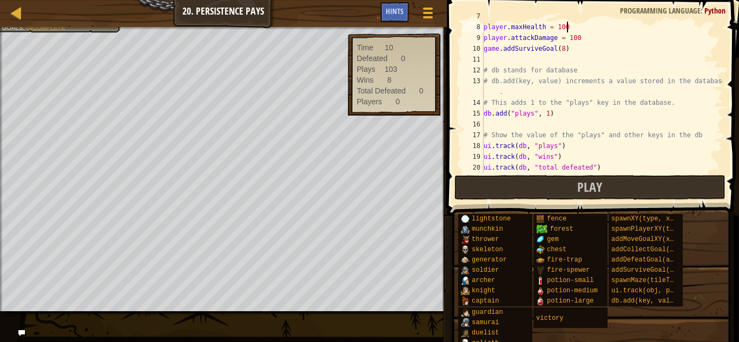
scroll to position [76, 0]
click at [691, 99] on div "player . maxHealth = 100 player . attackDamage = 100 game . addSurviveGoal ( 8 …" at bounding box center [601, 108] width 241 height 173
click at [660, 99] on div "player . maxHealth = 100 player . attackDamage = 100 game . addSurviveGoal ( 8 …" at bounding box center [601, 108] width 241 height 173
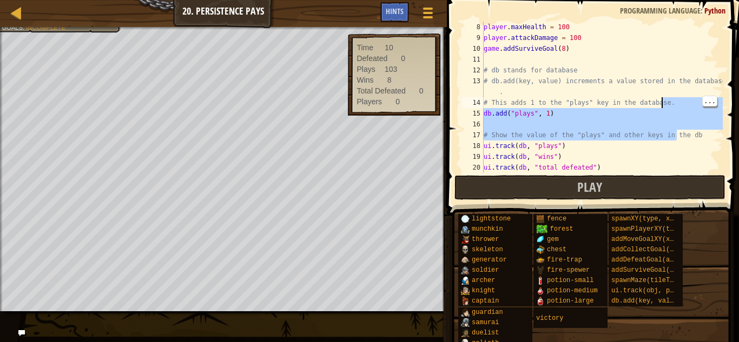
click at [646, 138] on div "player . maxHealth = 100 player . attackDamage = 100 game . addSurviveGoal ( 8 …" at bounding box center [601, 108] width 241 height 173
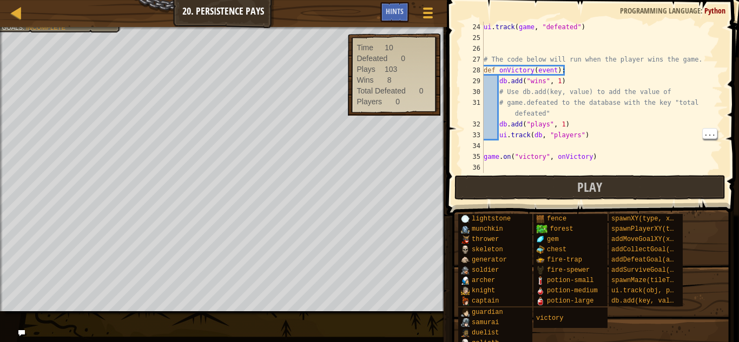
scroll to position [259, 0]
click at [566, 115] on div "# Show the value of the "defeated" property of the game object ui . track ( gam…" at bounding box center [601, 97] width 241 height 173
type textarea "# game.defeated to the database with the key "total defeated""
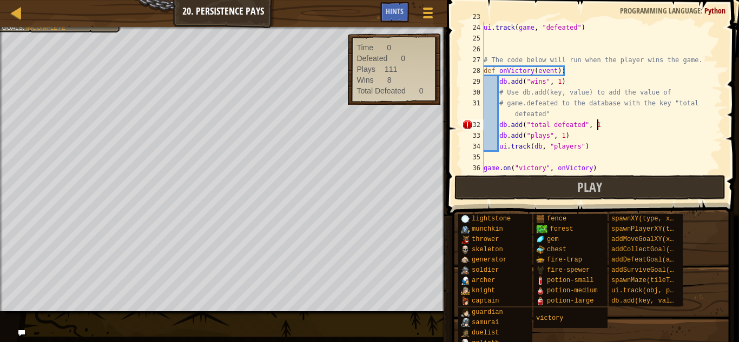
scroll to position [5, 16]
type textarea "db.add("total defeated", 1)"
click at [673, 162] on div "# Show the value of the "defeated" property of the game object ui . track ( gam…" at bounding box center [601, 97] width 241 height 173
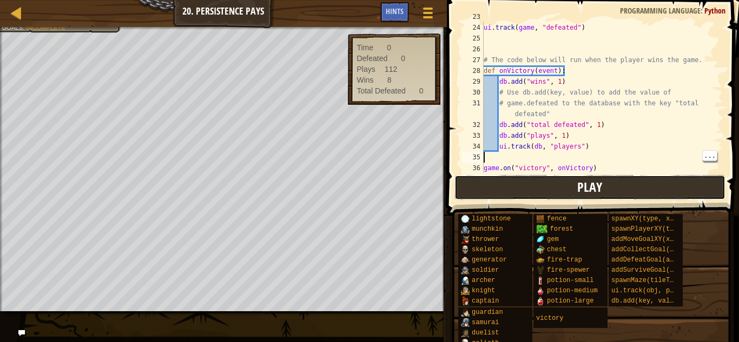
click at [651, 188] on button "Play" at bounding box center [589, 187] width 271 height 25
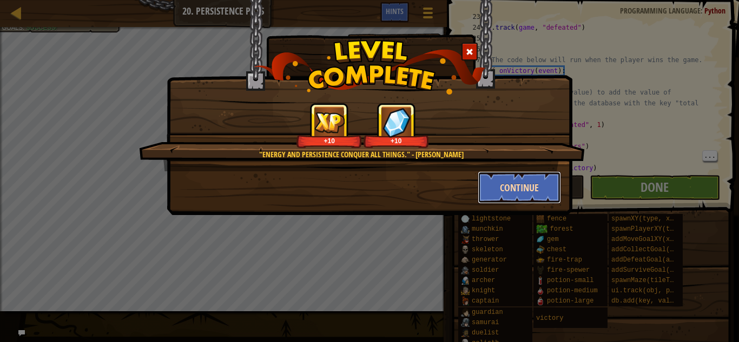
click at [485, 198] on button "Continue" at bounding box center [519, 187] width 84 height 32
